Goal: Communication & Community: Answer question/provide support

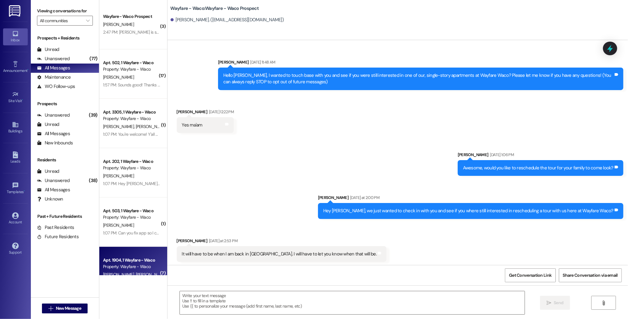
scroll to position [45, 0]
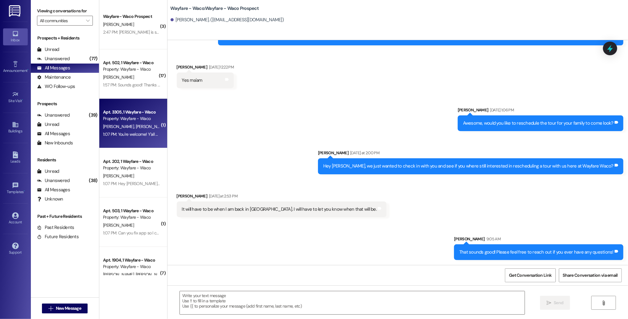
click at [135, 126] on span "[PERSON_NAME]" at bounding box center [150, 127] width 31 height 6
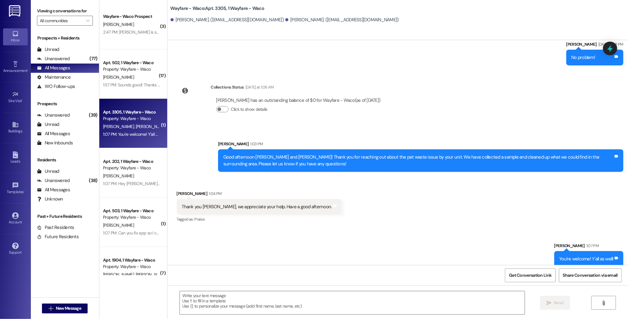
scroll to position [718, 0]
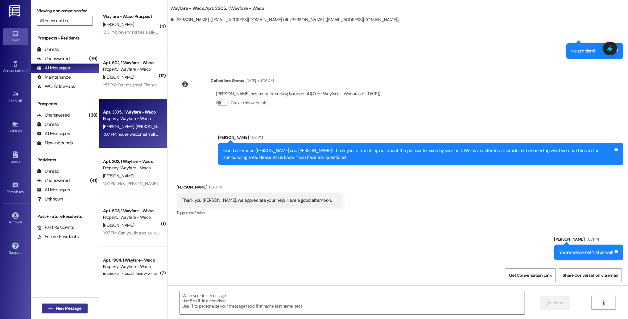
click at [65, 310] on span "New Message" at bounding box center [68, 308] width 25 height 6
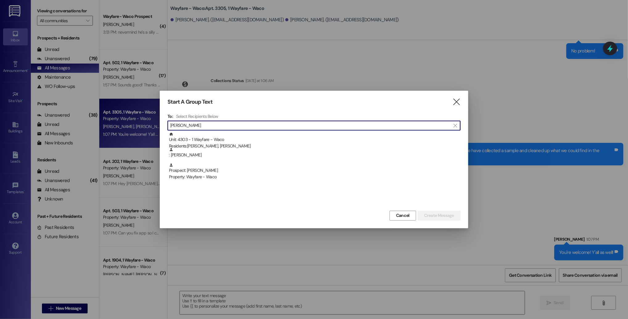
scroll to position [0, 0]
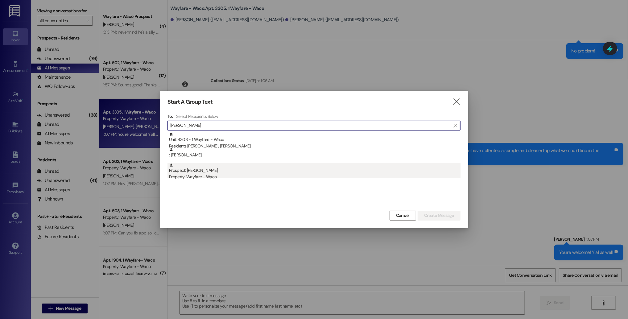
type input "[PERSON_NAME]"
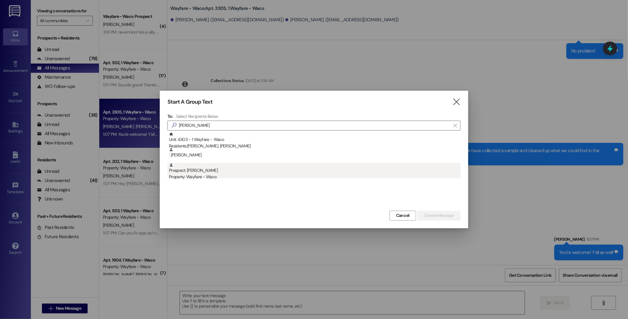
click at [233, 173] on div "Prospect: [PERSON_NAME] Property: Wayfare - Waco" at bounding box center [314, 172] width 291 height 18
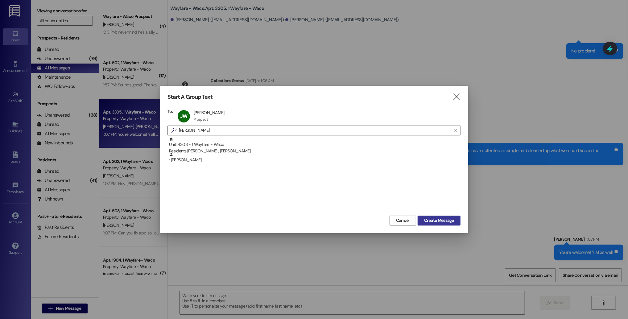
click at [439, 218] on span "Create Message" at bounding box center [439, 220] width 30 height 6
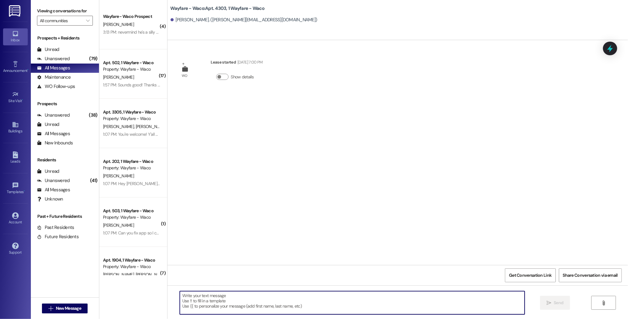
click at [302, 308] on textarea at bounding box center [352, 302] width 345 height 23
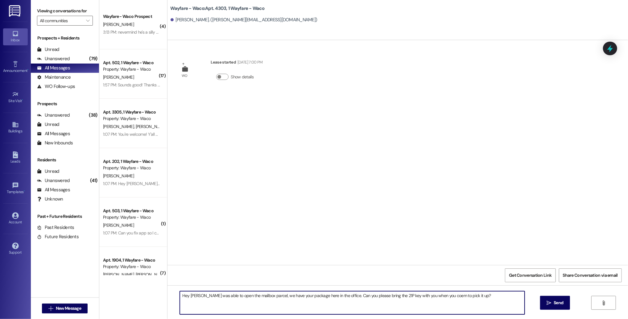
click at [451, 297] on textarea "Hey [PERSON_NAME] was able to open the mailbox parcel, we have your package her…" at bounding box center [352, 302] width 345 height 23
click at [205, 296] on textarea "Hey [PERSON_NAME] was able to open the mailbox parcel, we have your package her…" at bounding box center [352, 302] width 345 height 23
drag, startPoint x: 227, startPoint y: 297, endPoint x: 271, endPoint y: 298, distance: 44.1
click at [271, 298] on textarea "Hey [PERSON_NAME], we were able to open the mailbox parcel, we have your packag…" at bounding box center [352, 302] width 345 height 23
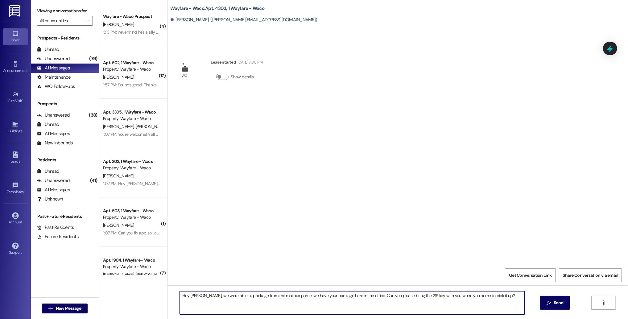
click at [244, 296] on textarea "Hey [PERSON_NAME], we were able to package from the mailbox parcel we have your…" at bounding box center [352, 302] width 345 height 23
click at [294, 298] on textarea "Hey [PERSON_NAME], we were able to package out from the mailbox parcel we have …" at bounding box center [352, 302] width 345 height 23
click at [301, 298] on textarea "Hey [PERSON_NAME], we were able to package out from the mailbox parcel! We have…" at bounding box center [352, 302] width 345 height 23
click at [330, 295] on textarea "Hey [PERSON_NAME], we were able to package out from the mailbox parcel! We have…" at bounding box center [352, 302] width 345 height 23
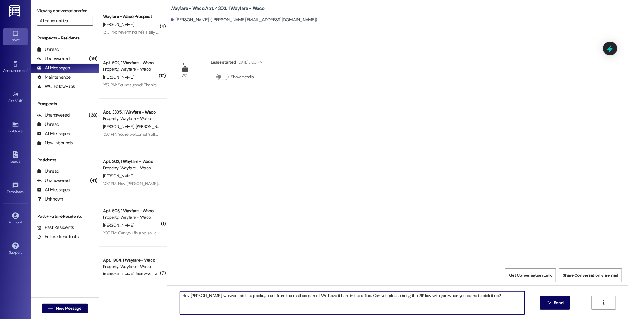
click at [227, 296] on textarea "Hey [PERSON_NAME], we were able to package out from the mailbox parcel! We have…" at bounding box center [352, 302] width 345 height 23
click at [286, 297] on textarea "Hey [PERSON_NAME], we were able to get the package out from the mailbox parcel!…" at bounding box center [352, 302] width 345 height 23
click at [292, 296] on textarea "Hey [PERSON_NAME], we were able to get the package out from the parcel! We have…" at bounding box center [352, 302] width 345 height 23
type textarea "Hey [PERSON_NAME], we were able to get the package out from the parcel locker! …"
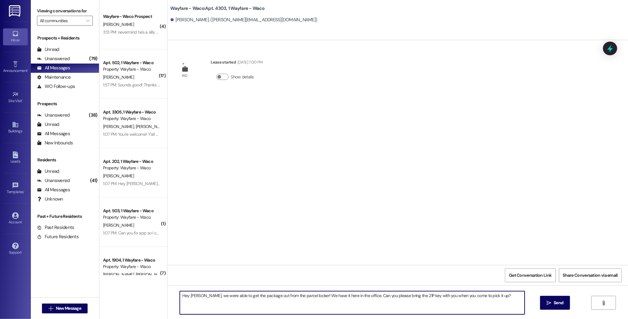
click at [498, 298] on textarea "Hey [PERSON_NAME], we were able to get the package out from the parcel locker! …" at bounding box center [352, 302] width 345 height 23
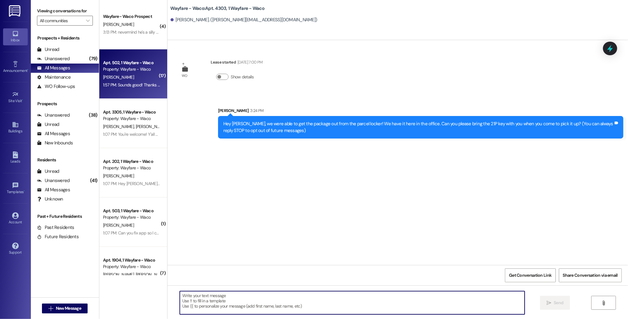
click at [126, 92] on div "Apt. 502, 1 Wayfare - Waco Property: Wayfare - Waco [PERSON_NAME] 1:57 PM: Soun…" at bounding box center [133, 73] width 68 height 49
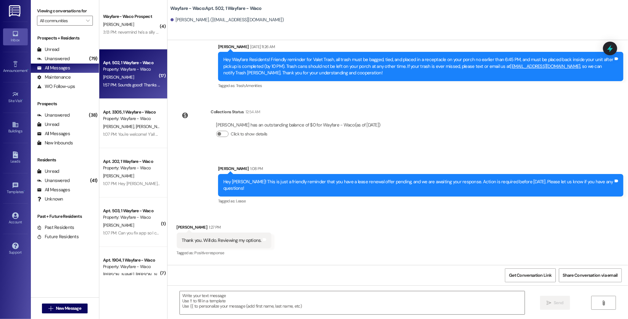
scroll to position [5262, 0]
